Goal: Book appointment/travel/reservation

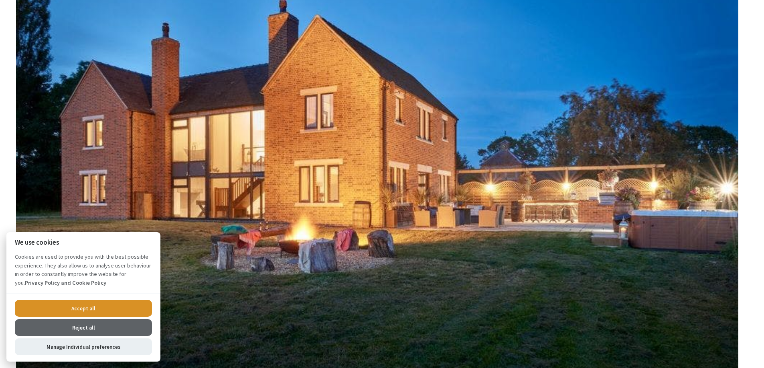
scroll to position [441, 0]
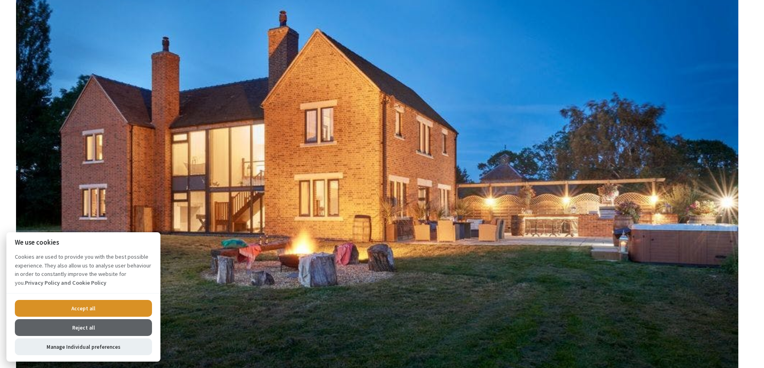
click at [126, 305] on button "Accept all" at bounding box center [83, 308] width 137 height 17
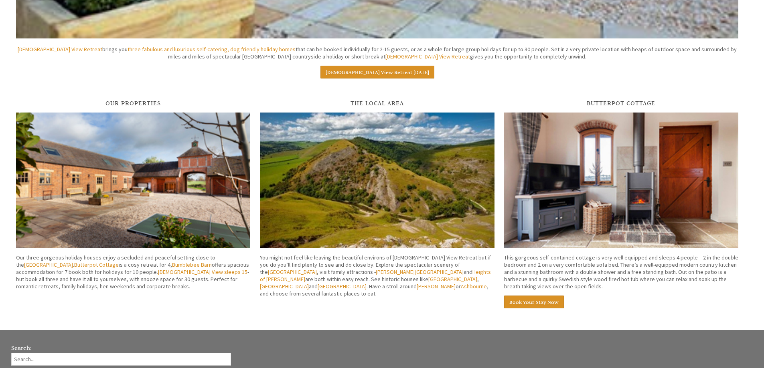
scroll to position [1248, 0]
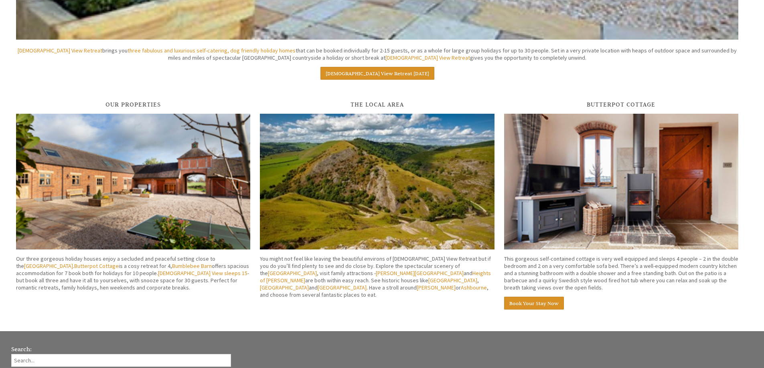
click at [171, 204] on img at bounding box center [133, 182] width 234 height 136
click at [635, 234] on img at bounding box center [621, 182] width 234 height 136
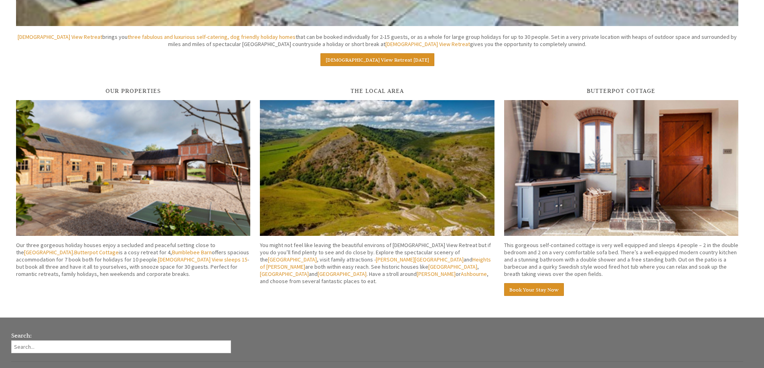
scroll to position [0, 0]
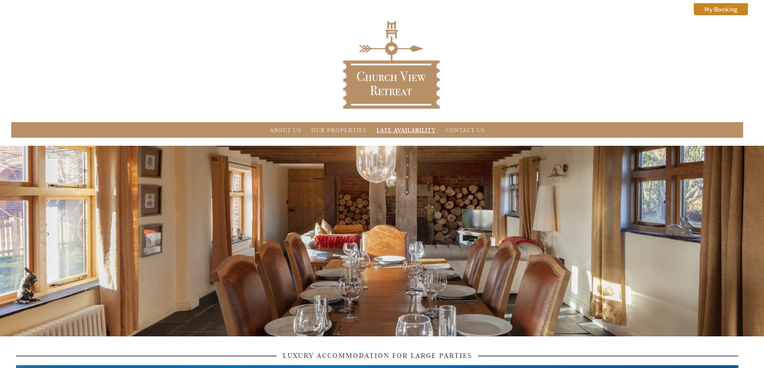
click at [406, 126] on link "Late Availability" at bounding box center [406, 130] width 59 height 8
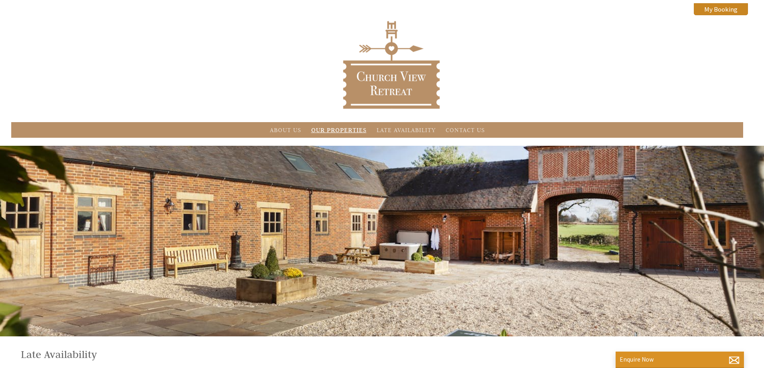
click at [326, 130] on link "Our Properties" at bounding box center [338, 130] width 55 height 8
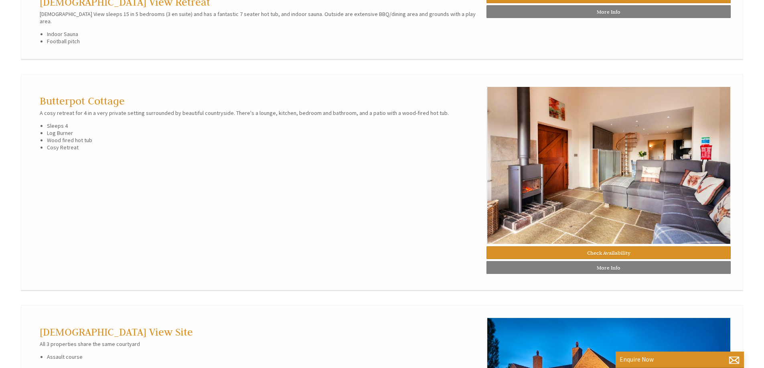
scroll to position [486, 0]
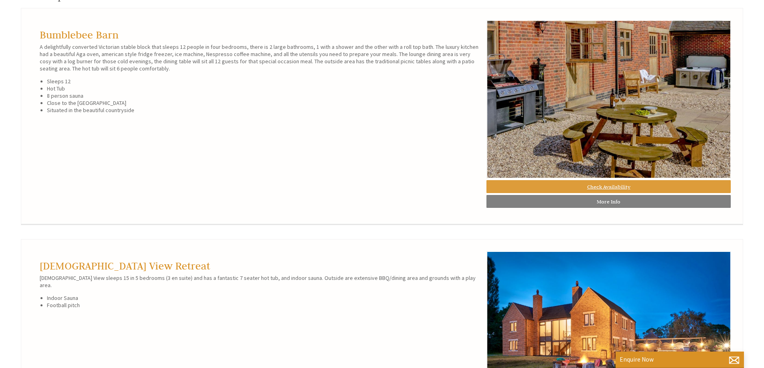
click at [561, 191] on link "Check Availability" at bounding box center [608, 186] width 244 height 13
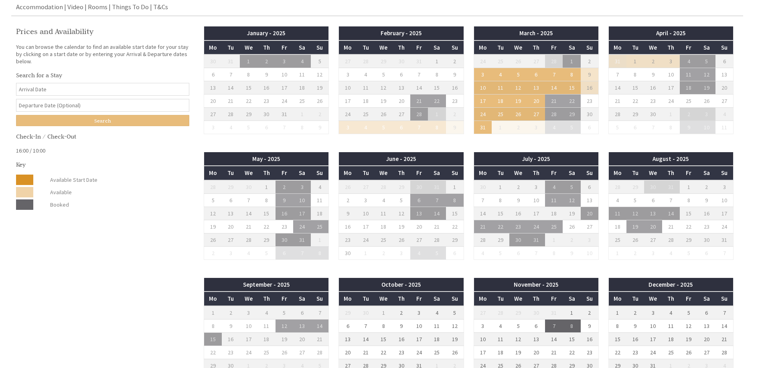
scroll to position [281, 0]
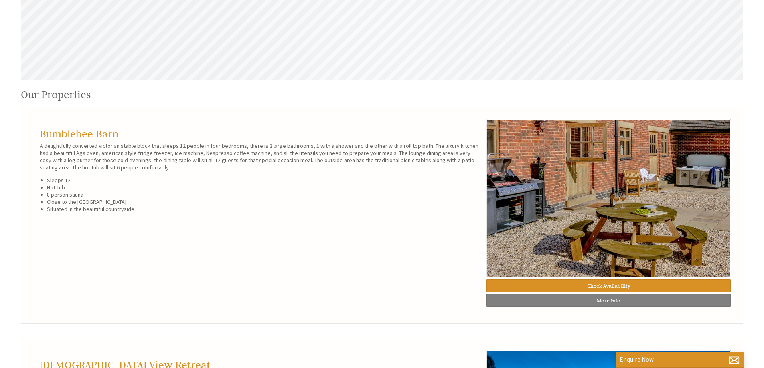
scroll to position [365, 0]
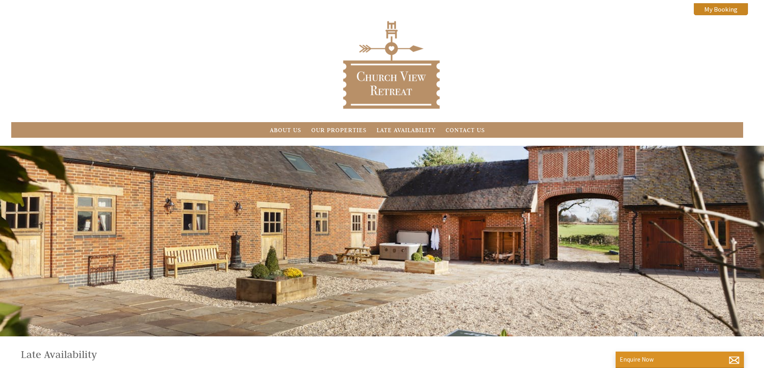
click at [160, 66] on div "About Us Our Properties Late Availability Contact Us My Booking My Booking" at bounding box center [376, 76] width 741 height 123
